Goal: Information Seeking & Learning: Learn about a topic

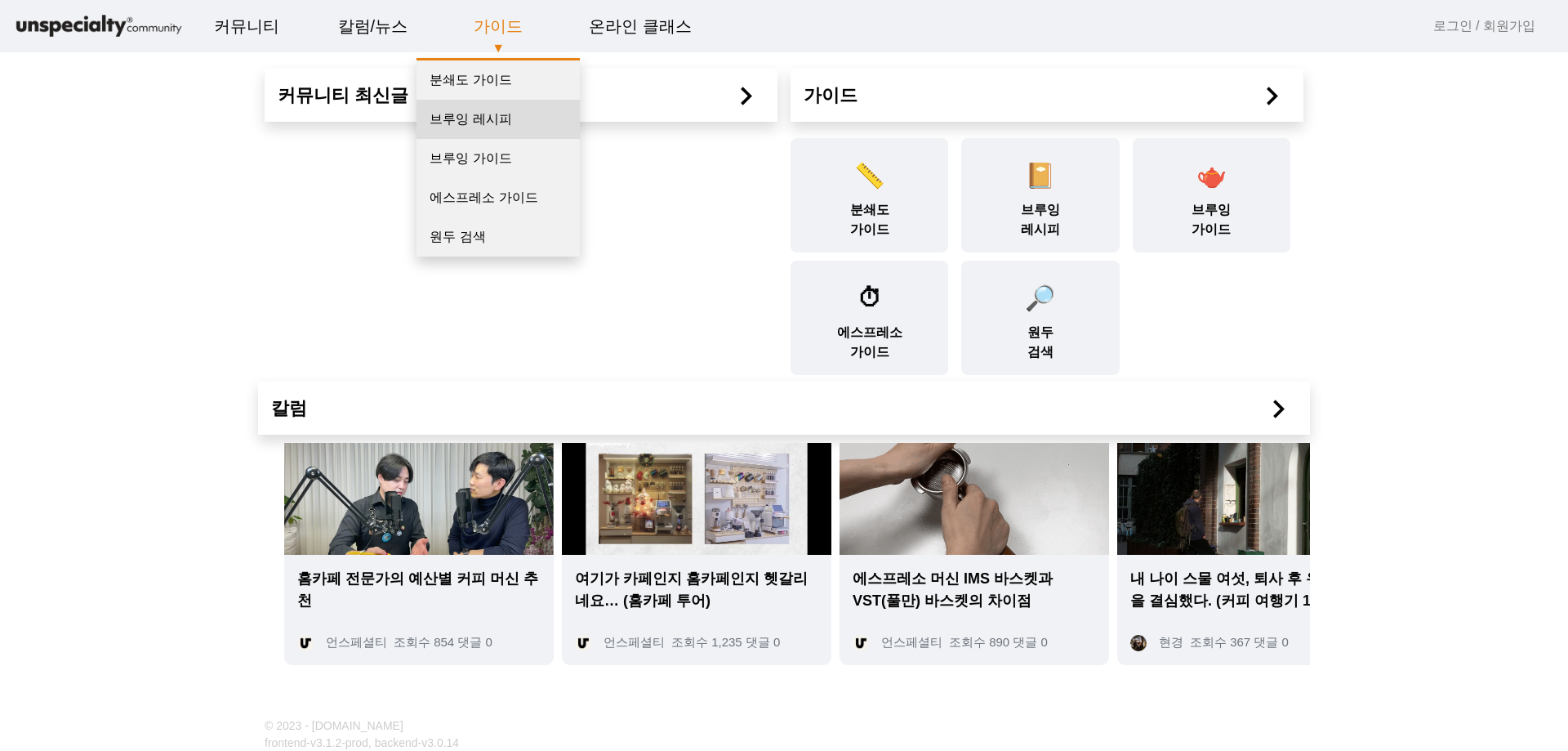
click at [477, 116] on link "브루잉 레시피" at bounding box center [498, 119] width 163 height 39
